Goal: Information Seeking & Learning: Learn about a topic

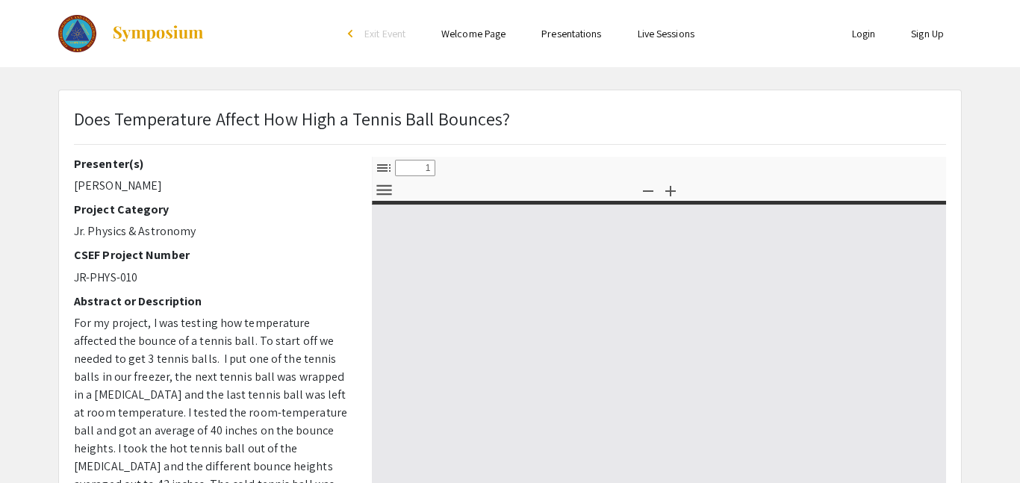
select select "custom"
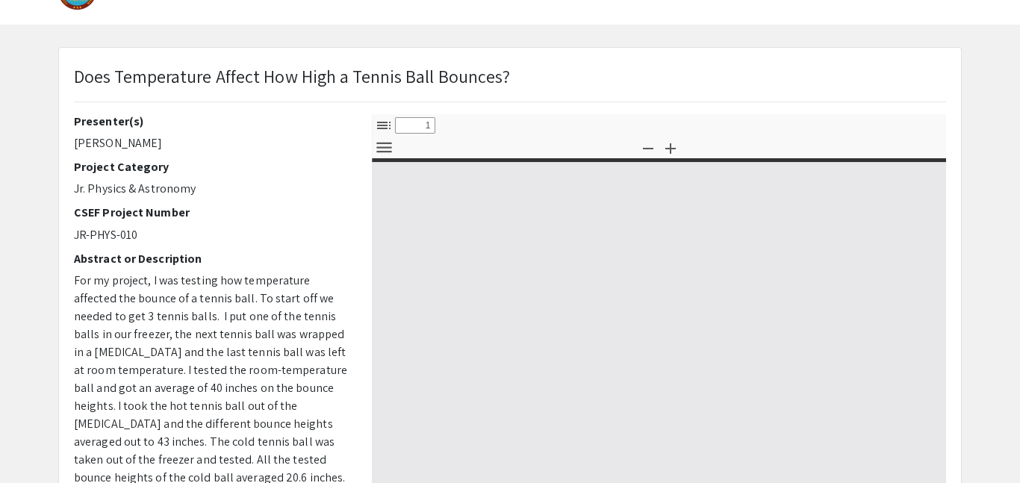
type input "0"
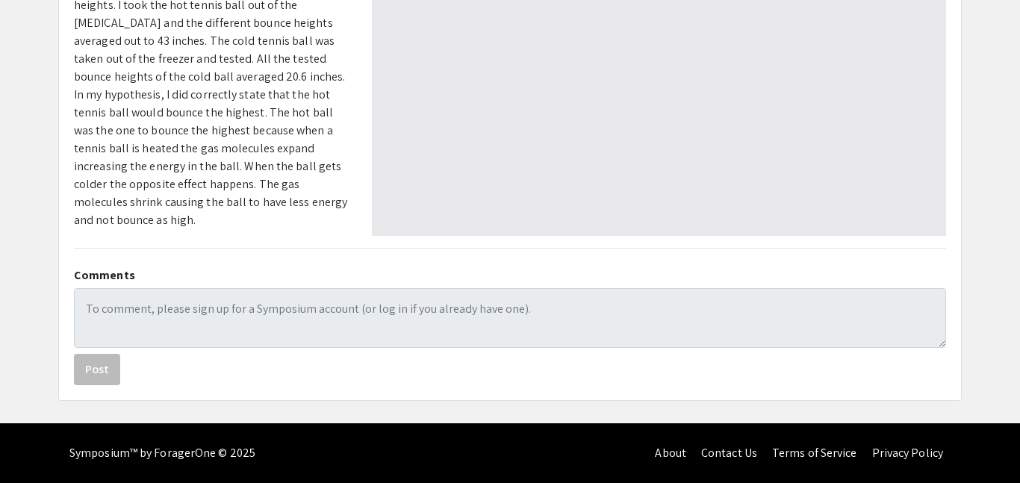
select select "auto"
type input "1"
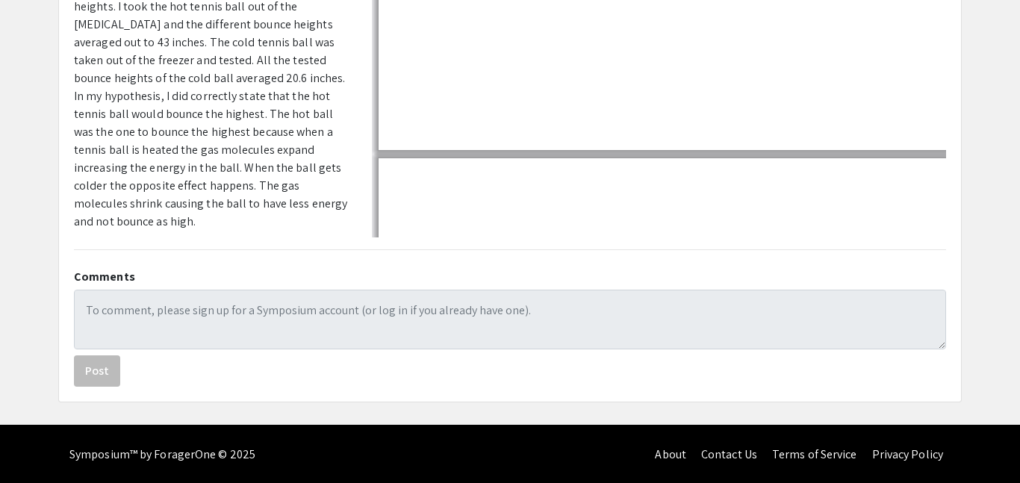
scroll to position [444, 0]
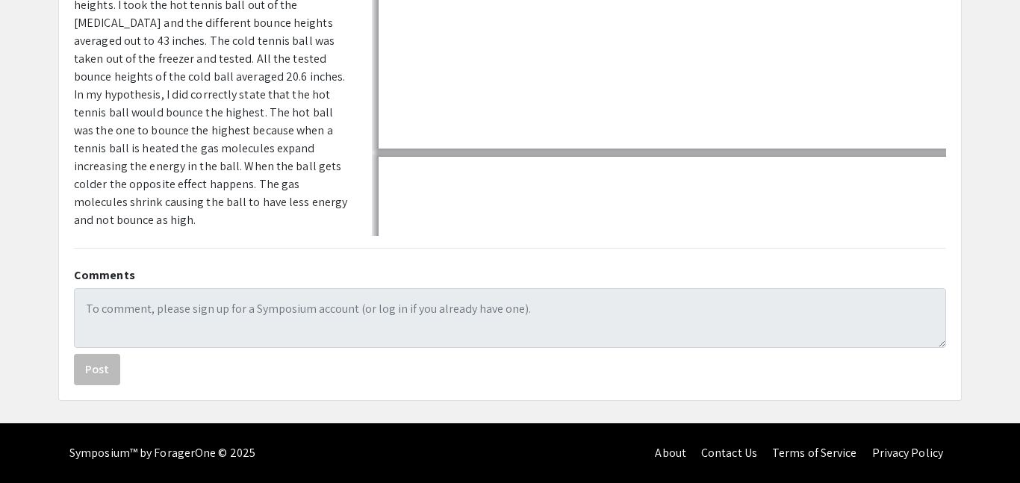
select select "auto"
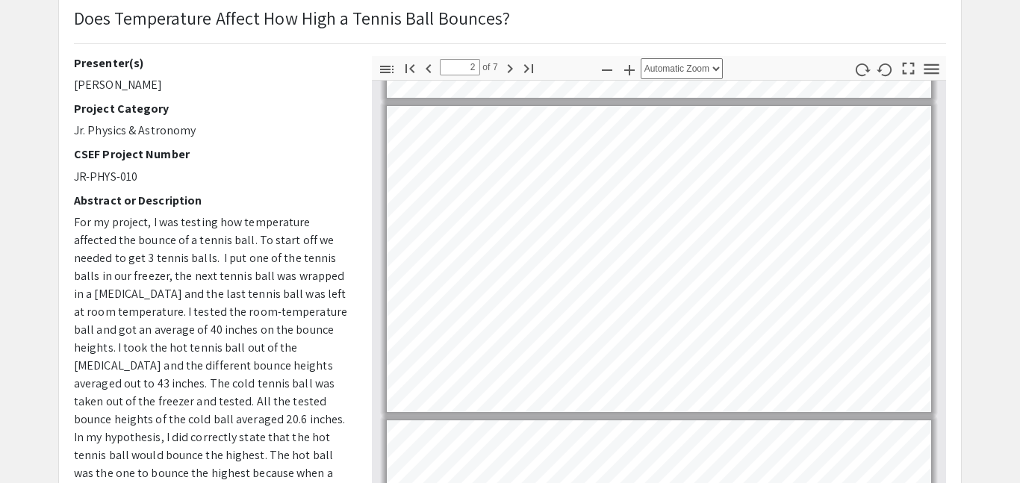
scroll to position [297, 0]
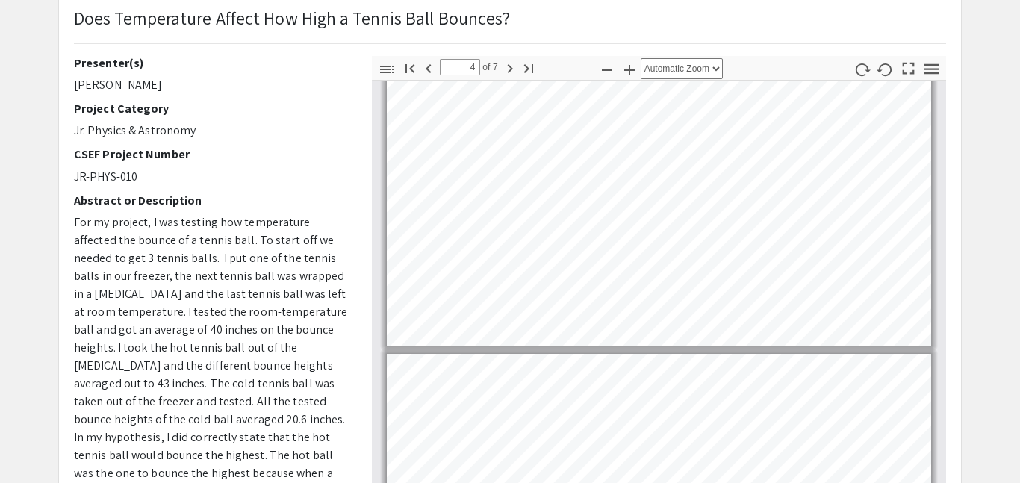
type input "5"
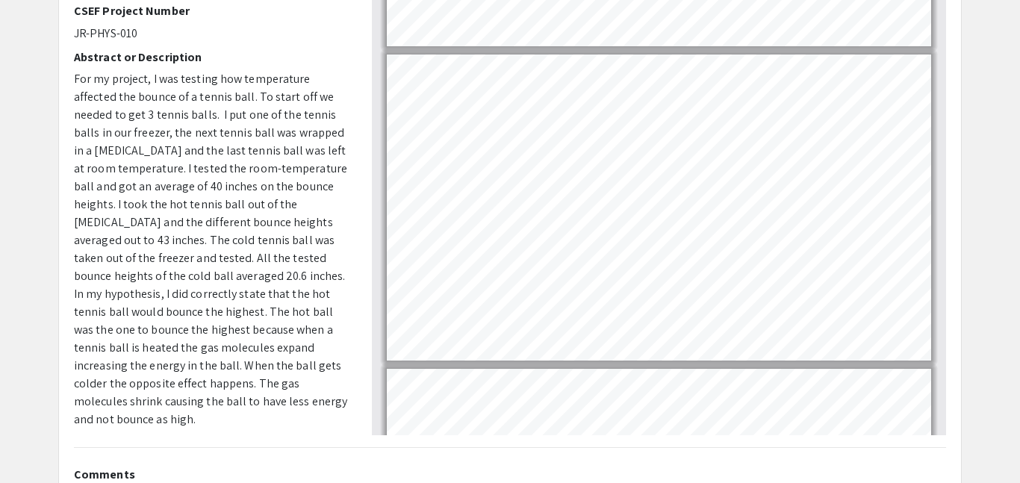
scroll to position [246, 0]
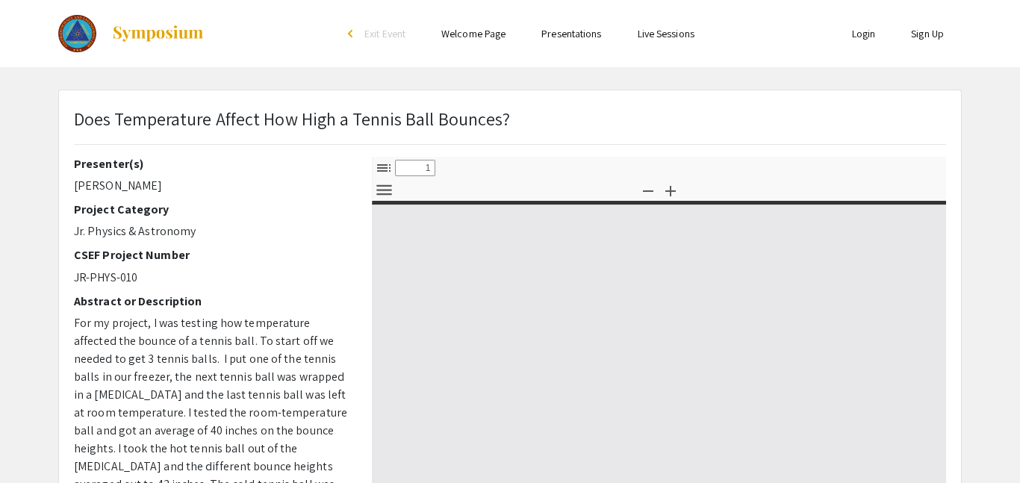
select select "custom"
type input "0"
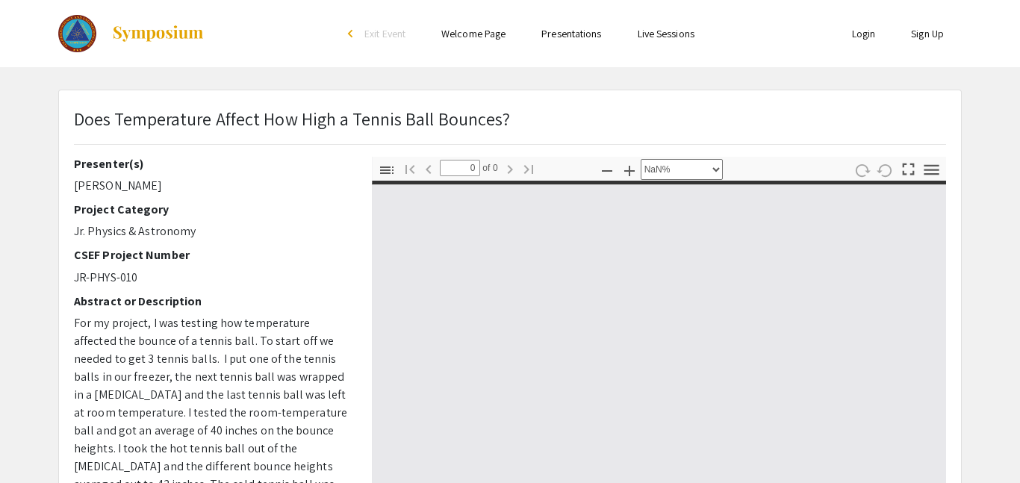
select select "auto"
type input "1"
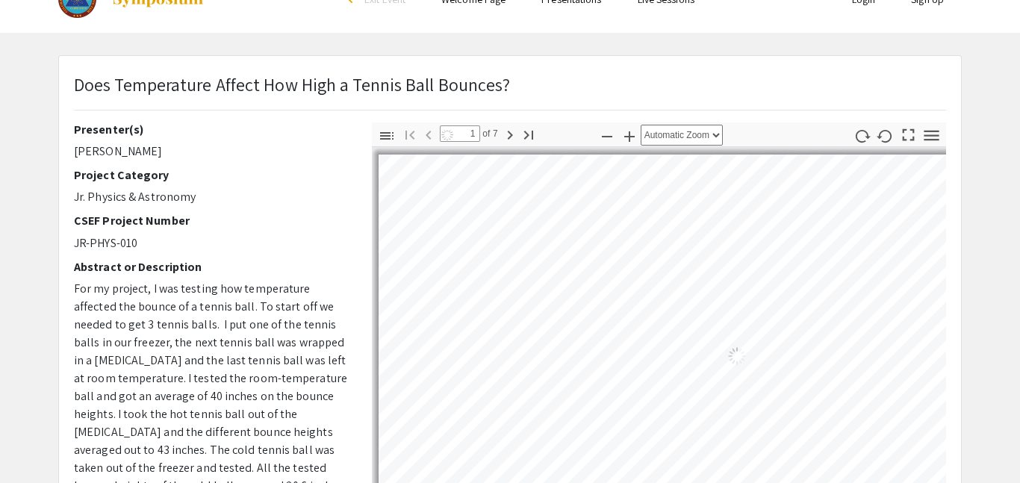
select select "auto"
